Goal: Find specific page/section: Find specific page/section

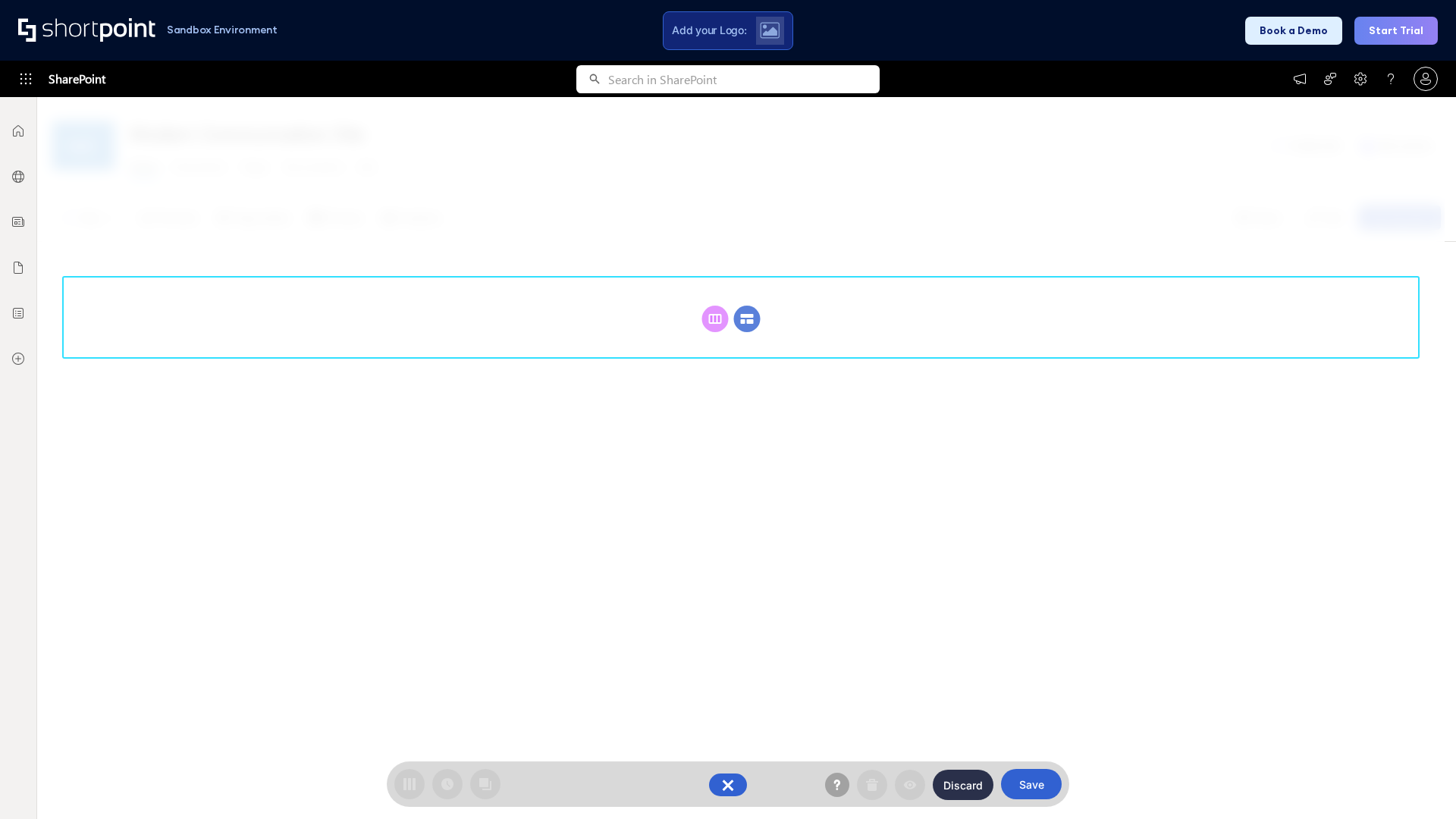
click at [747, 318] on circle at bounding box center [747, 318] width 26 height 26
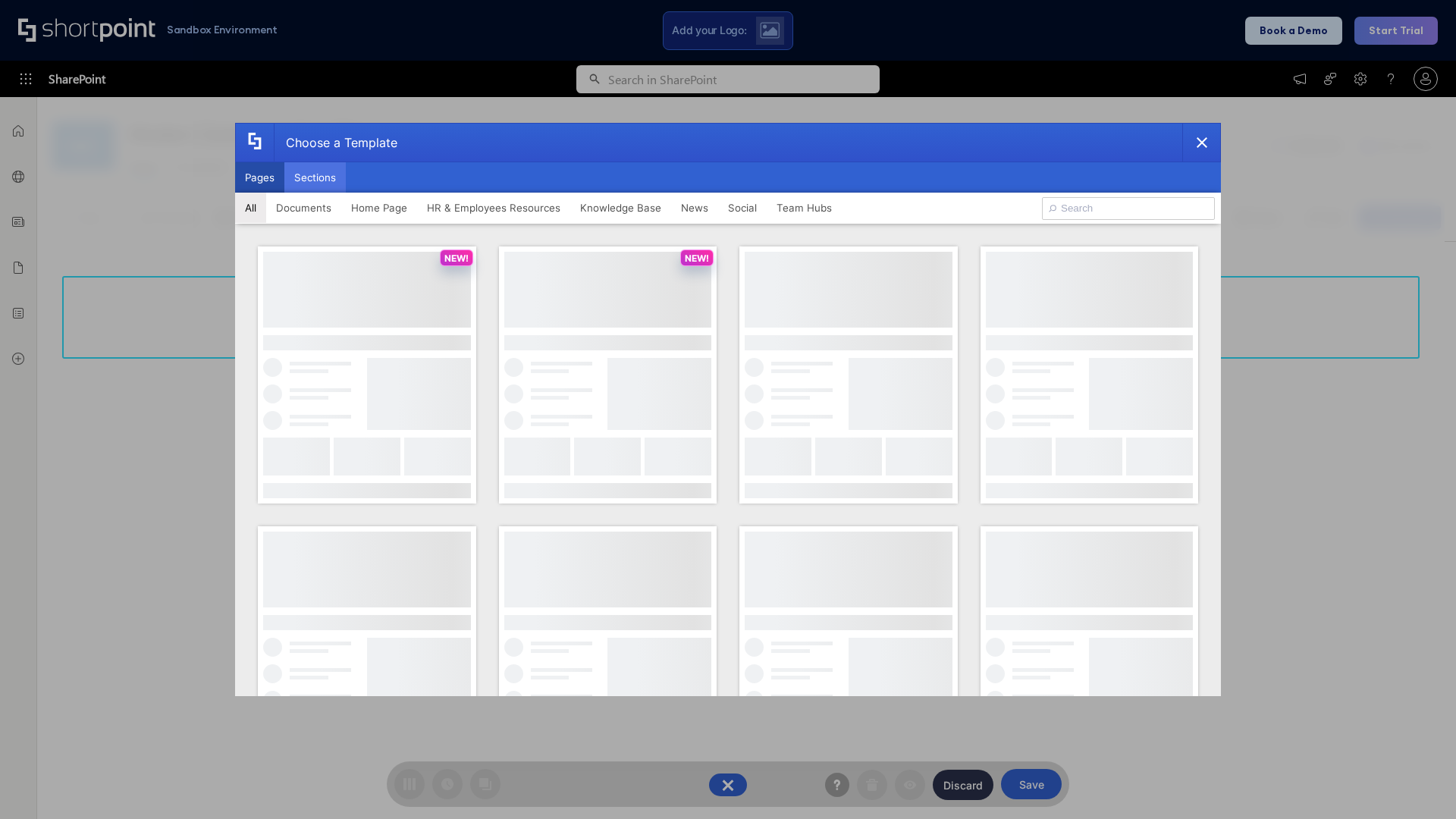
click at [314, 177] on button "Sections" at bounding box center [314, 177] width 61 height 30
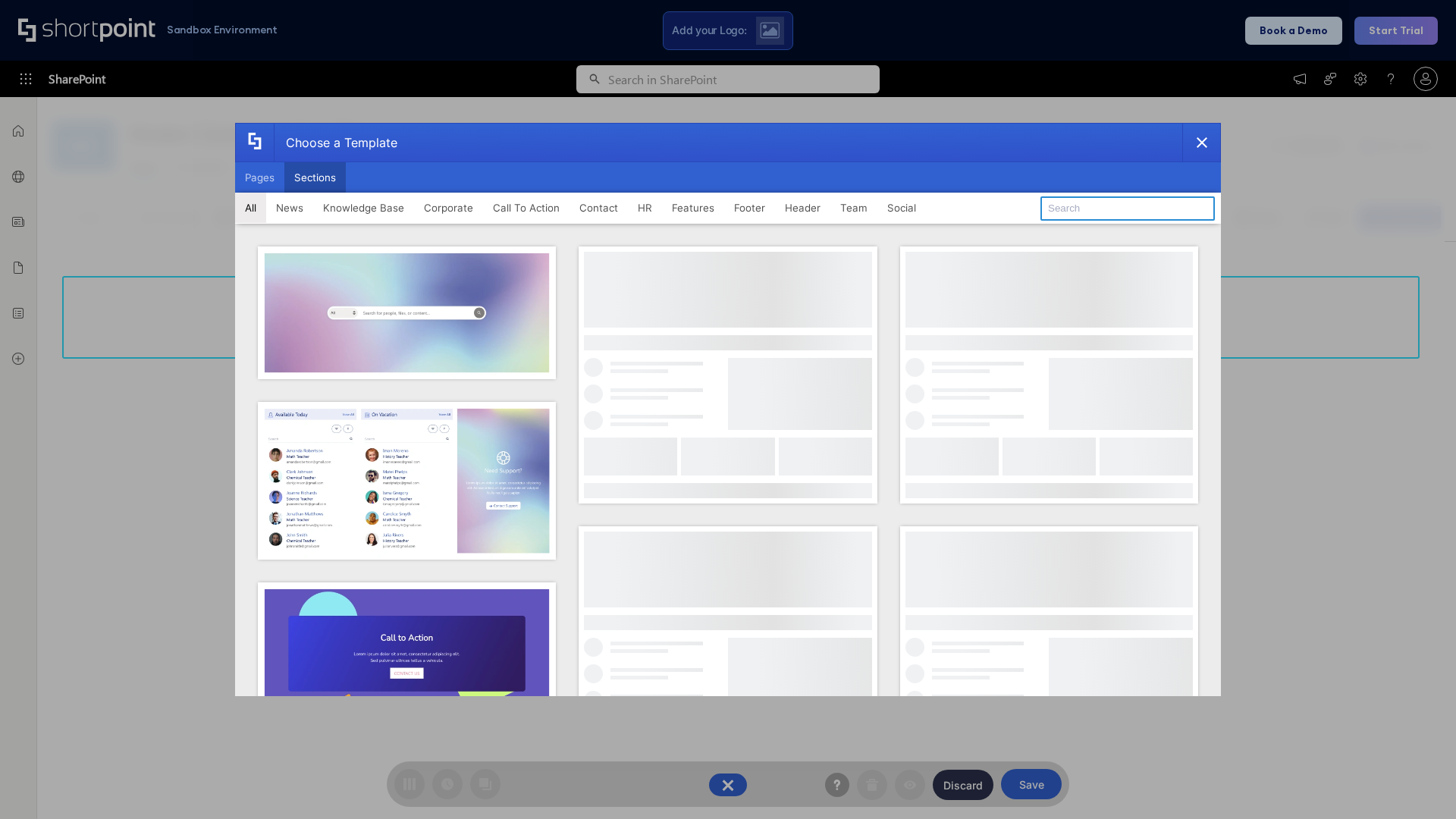
type input "Header 4"
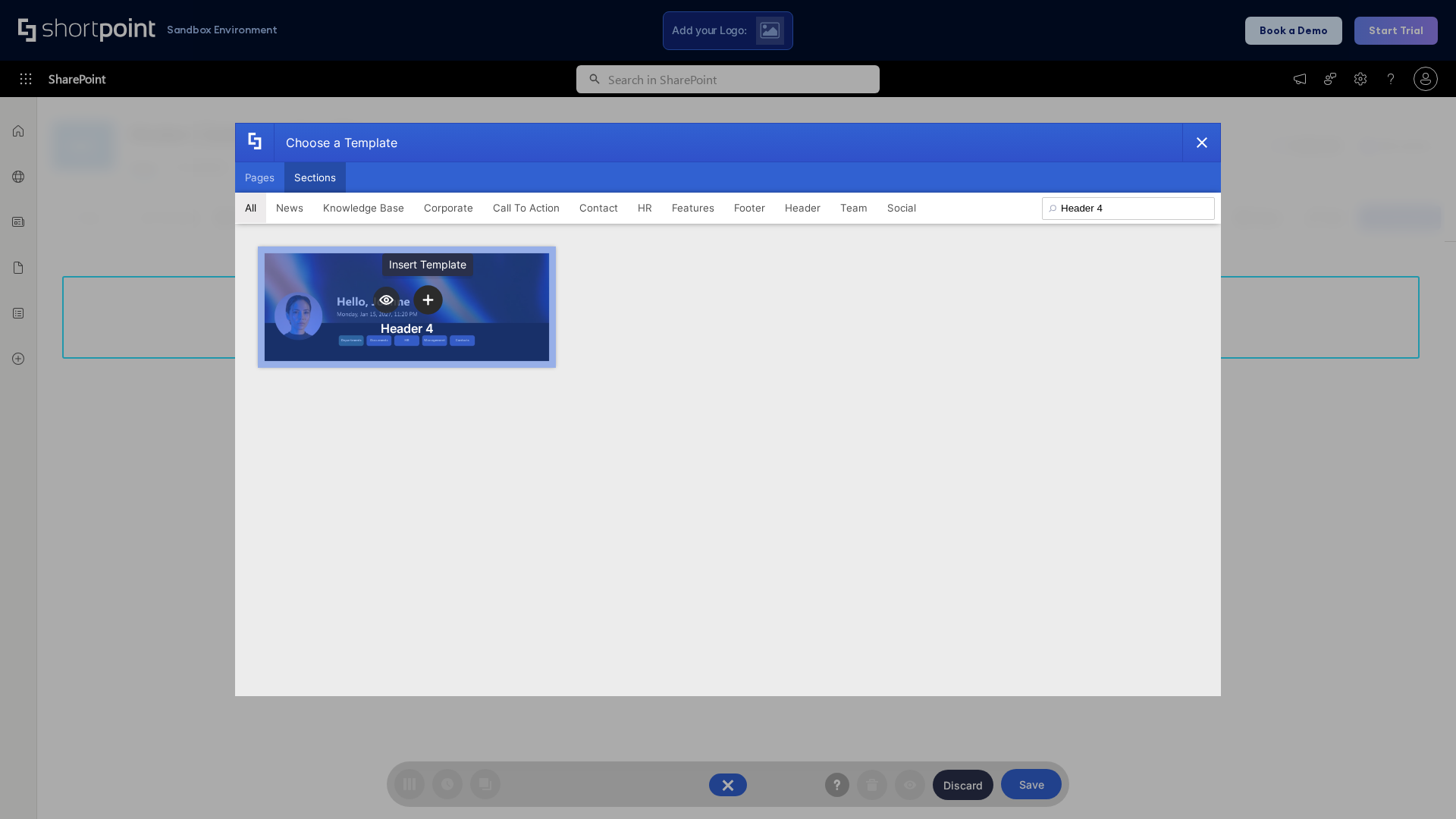
click at [428, 299] on icon "template selector" at bounding box center [427, 299] width 10 height 10
